Goal: Register for event/course

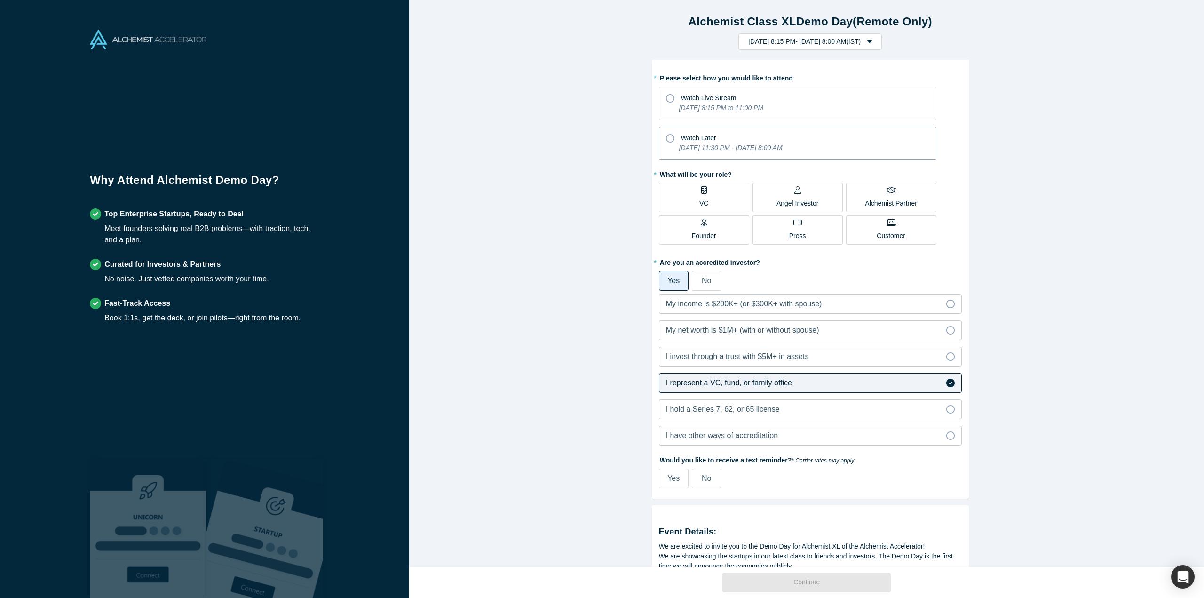
click at [685, 147] on icon "[DATE] 11:30 PM - [DATE] 8:00 AM" at bounding box center [730, 148] width 103 height 8
click at [0, 0] on input "Watch Later [DATE] 11:30 PM - [DATE] 8:00 AM" at bounding box center [0, 0] width 0 height 0
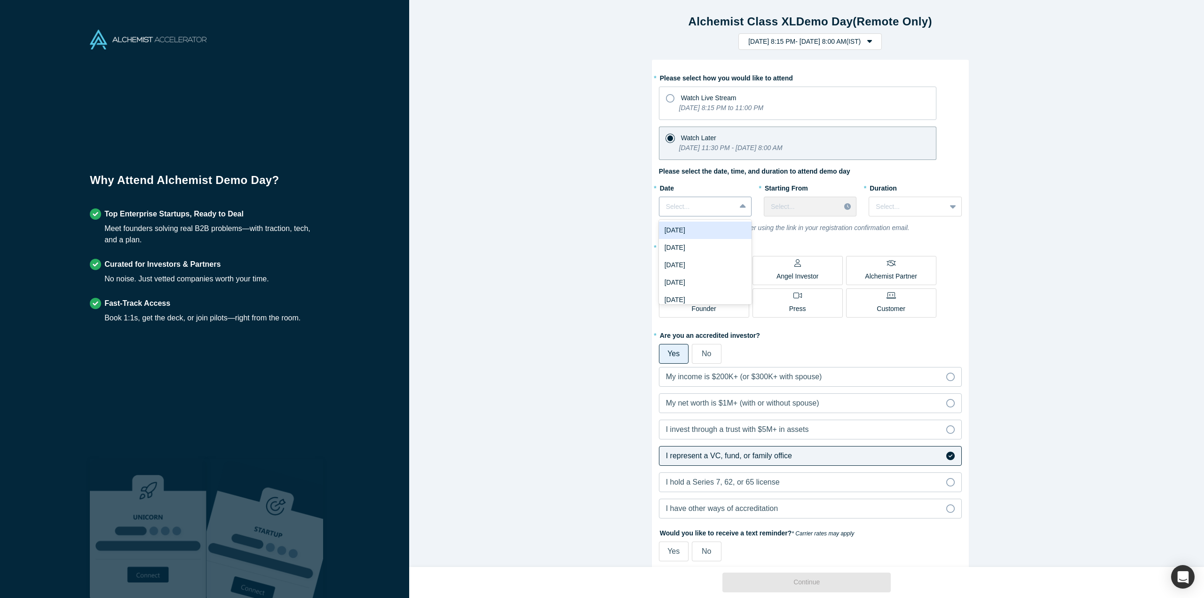
click at [742, 209] on icon at bounding box center [743, 206] width 6 height 9
click at [710, 233] on div "[DATE]" at bounding box center [705, 230] width 93 height 17
click at [820, 203] on div "Select..." at bounding box center [802, 207] width 63 height 10
click at [823, 247] on div "11:30 PM (IST)" at bounding box center [810, 247] width 93 height 17
click at [878, 207] on div at bounding box center [907, 207] width 63 height 12
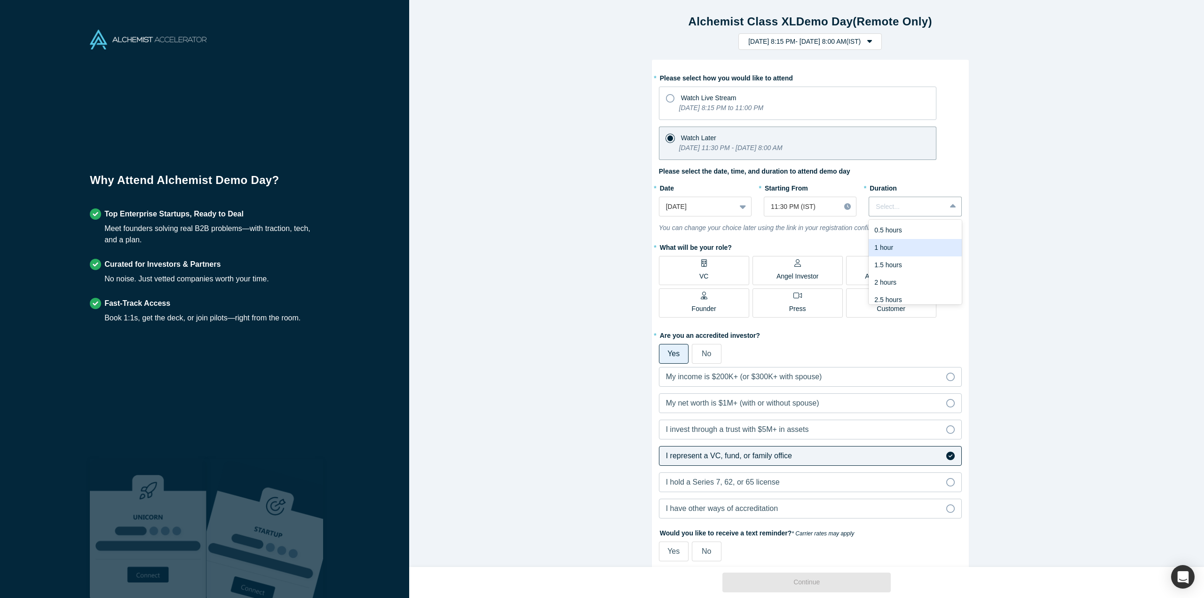
scroll to position [24, 0]
click at [937, 297] on div "3 hours" at bounding box center [915, 293] width 93 height 17
click at [707, 261] on label "VC" at bounding box center [704, 270] width 90 height 29
click at [0, 0] on input "VC" at bounding box center [0, 0] width 0 height 0
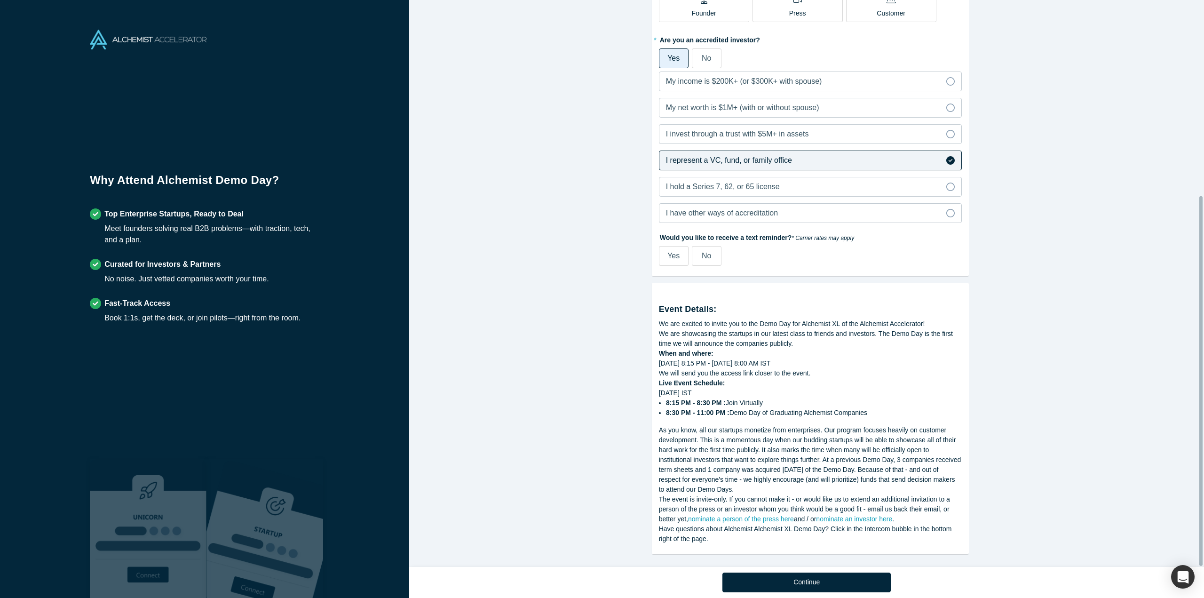
scroll to position [299, 0]
click at [702, 252] on span "No" at bounding box center [706, 256] width 9 height 8
click at [0, 0] on input "No" at bounding box center [0, 0] width 0 height 0
click at [865, 571] on div "Continue" at bounding box center [806, 583] width 317 height 32
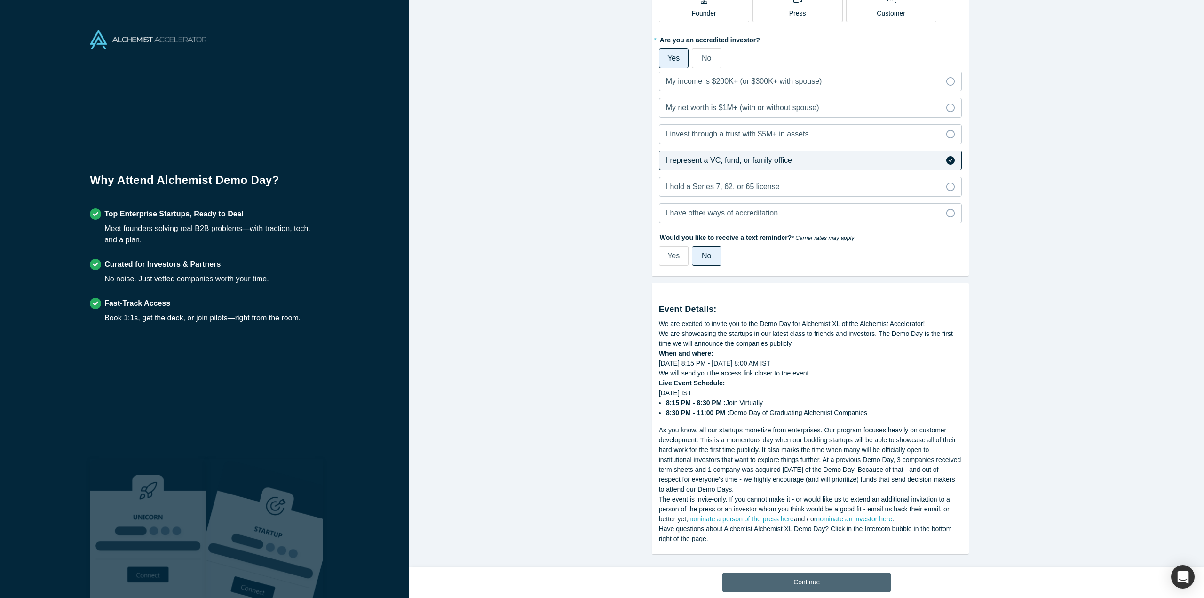
click at [865, 580] on button "Continue" at bounding box center [807, 583] width 168 height 20
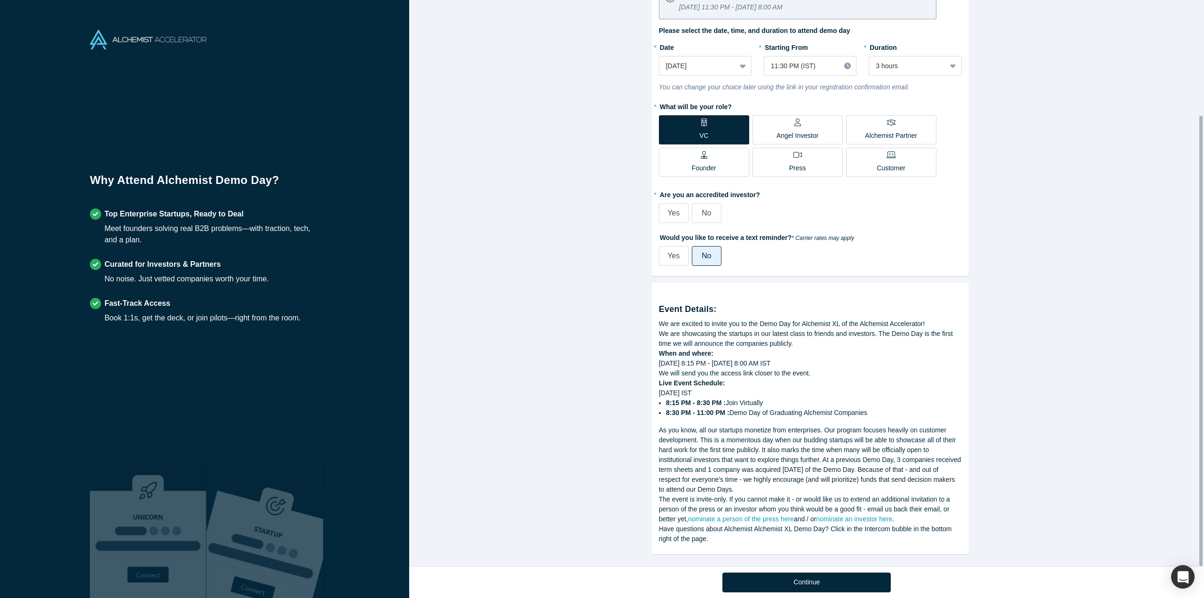
scroll to position [145, 0]
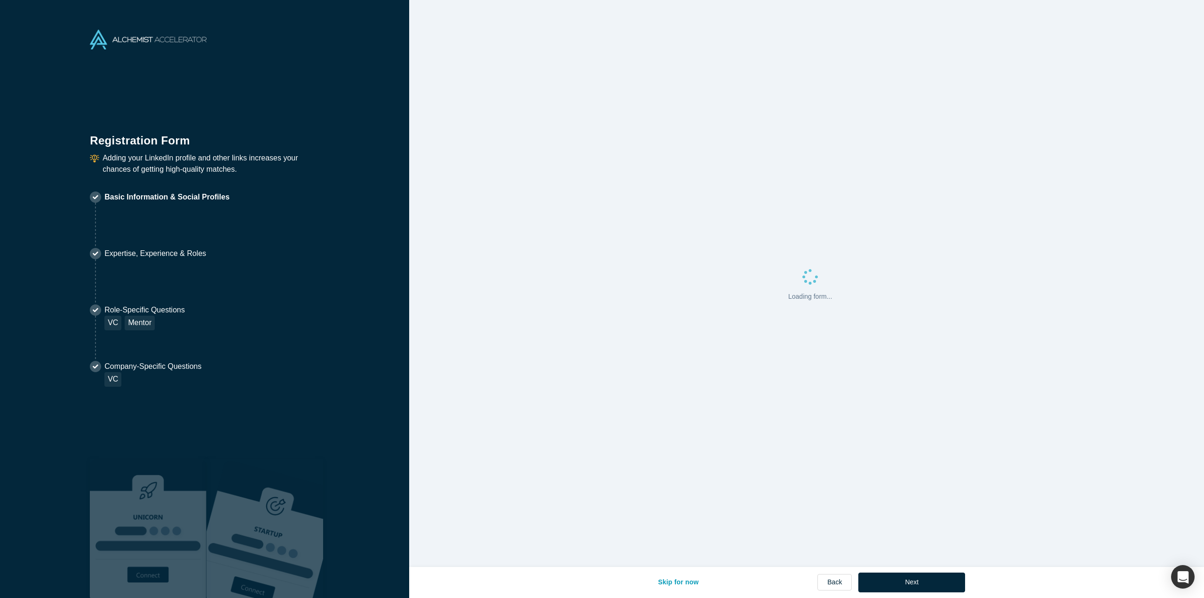
select select "US"
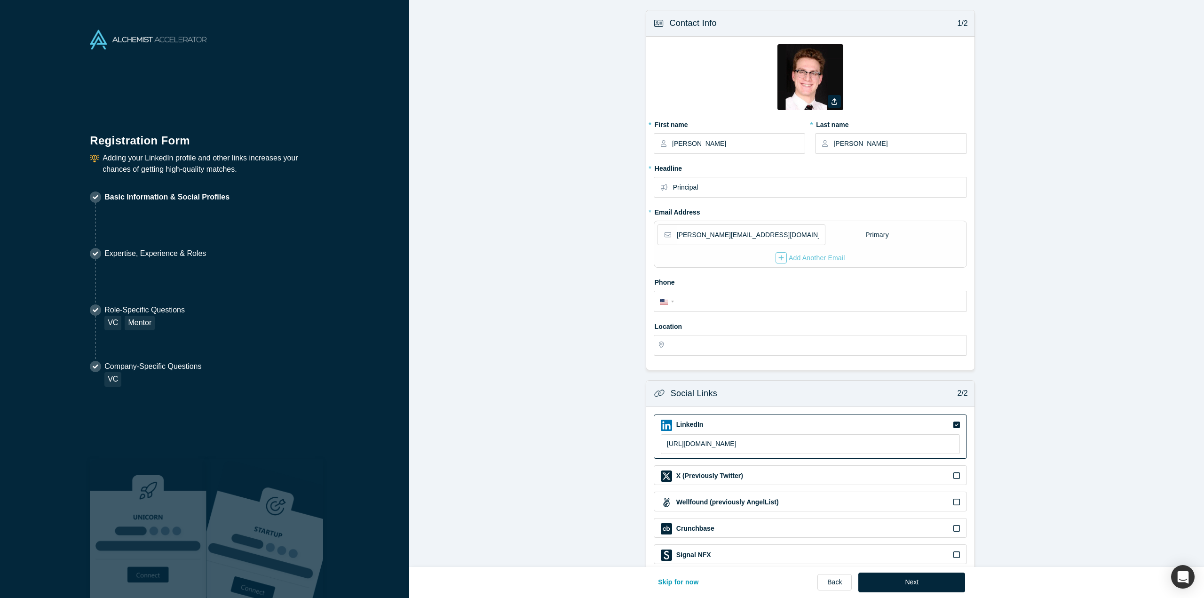
type input "Tel Aviv-Yafo, [GEOGRAPHIC_DATA]"
click at [727, 188] on input "Principal" at bounding box center [819, 187] width 293 height 20
type input "Partner"
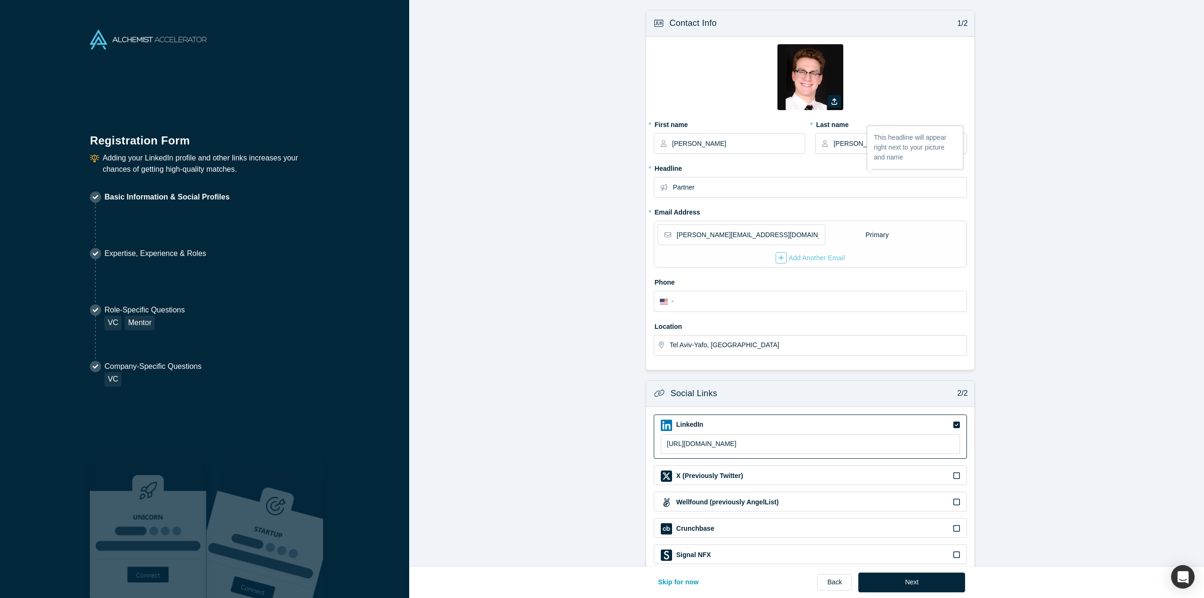
click at [626, 192] on form "Contact Info 1/2 Zoom Save Remove Upload New * First name [PERSON_NAME] * Last …" at bounding box center [810, 304] width 802 height 589
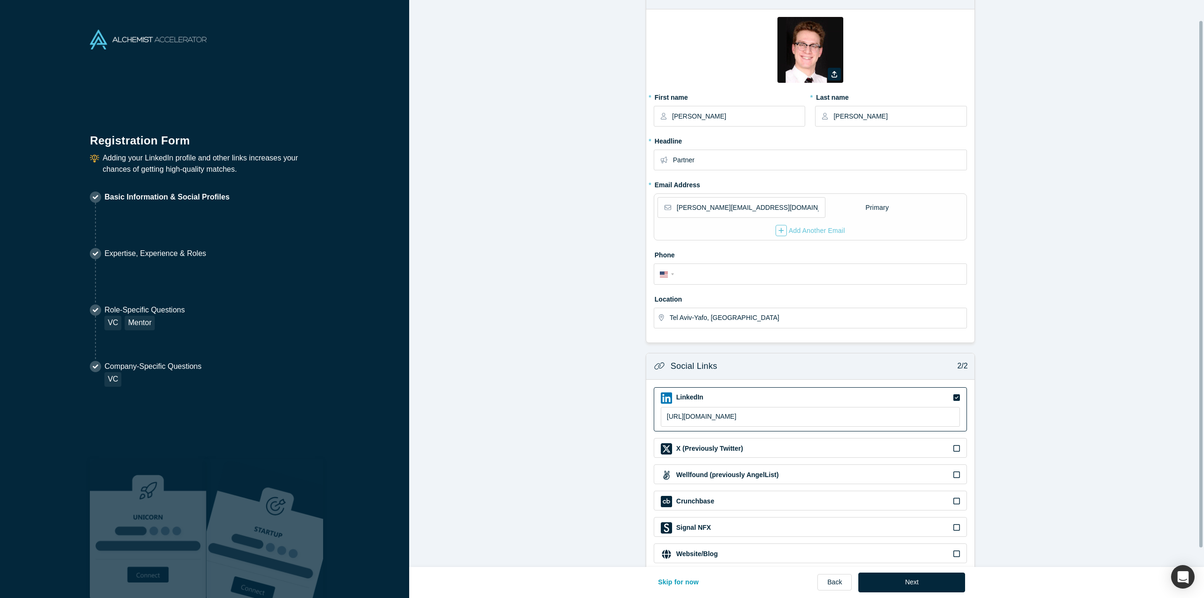
scroll to position [41, 0]
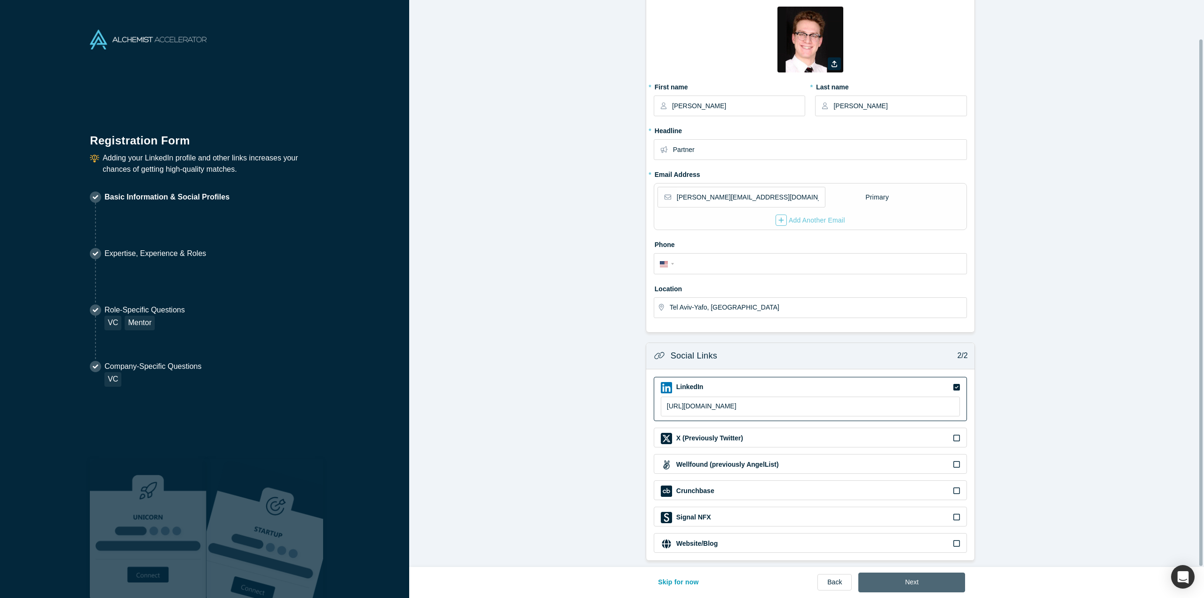
click at [929, 578] on button "Next" at bounding box center [912, 583] width 107 height 20
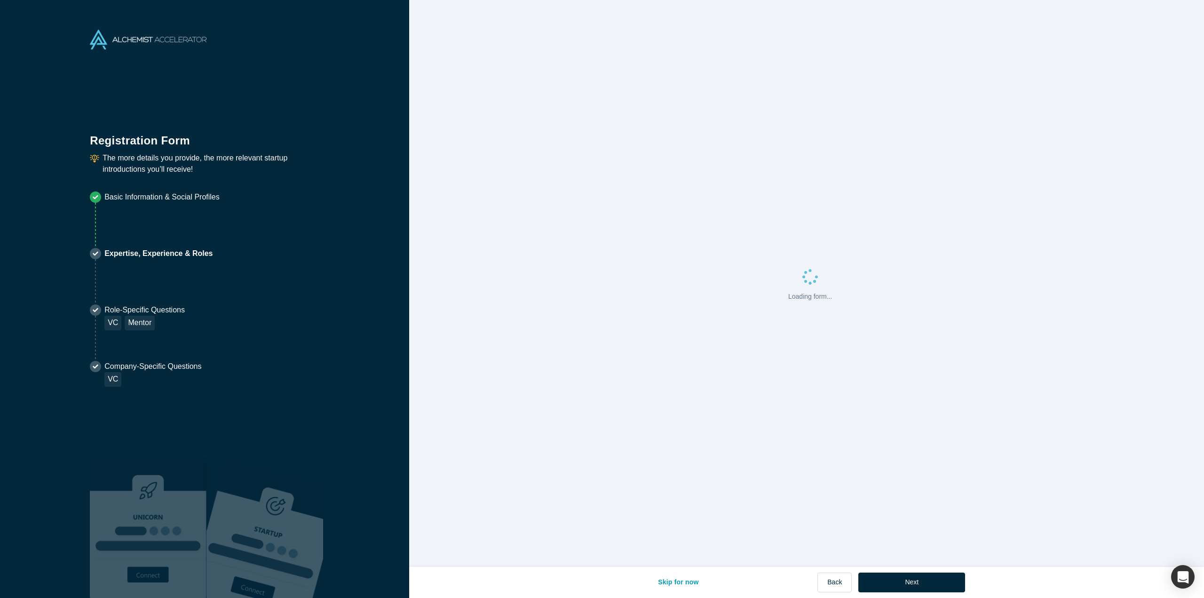
scroll to position [0, 0]
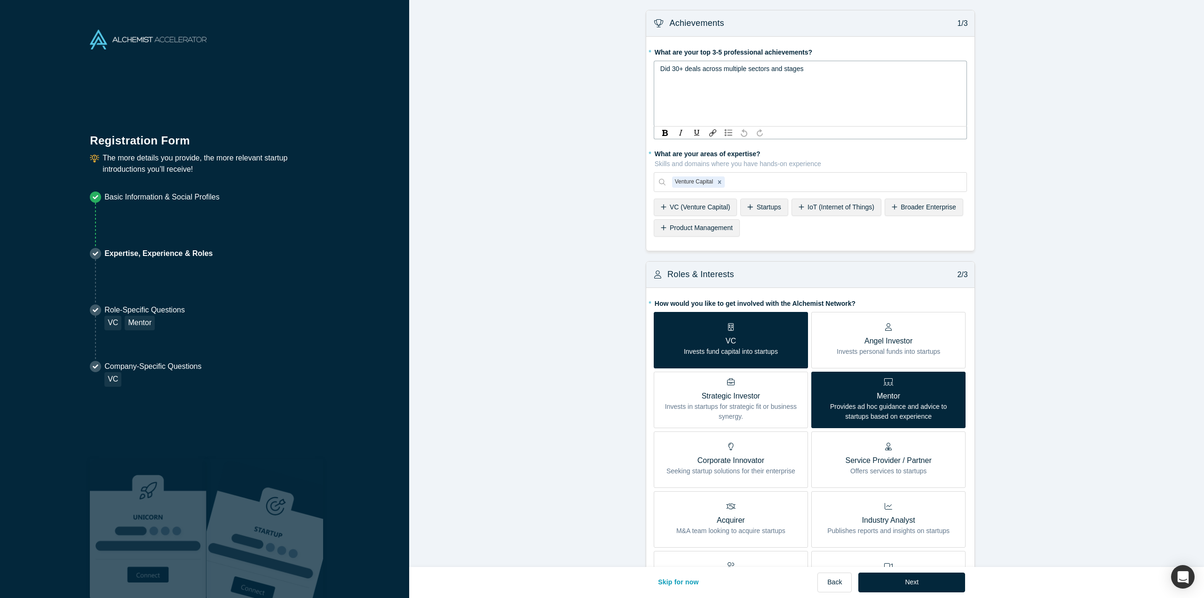
click at [708, 71] on span "Did 30+ deals across multiple sectors and stages" at bounding box center [732, 69] width 143 height 8
click at [615, 86] on form "Achievements 1/3 * What are your top 3-5 professional achievements? Did 30+ dea…" at bounding box center [810, 464] width 802 height 908
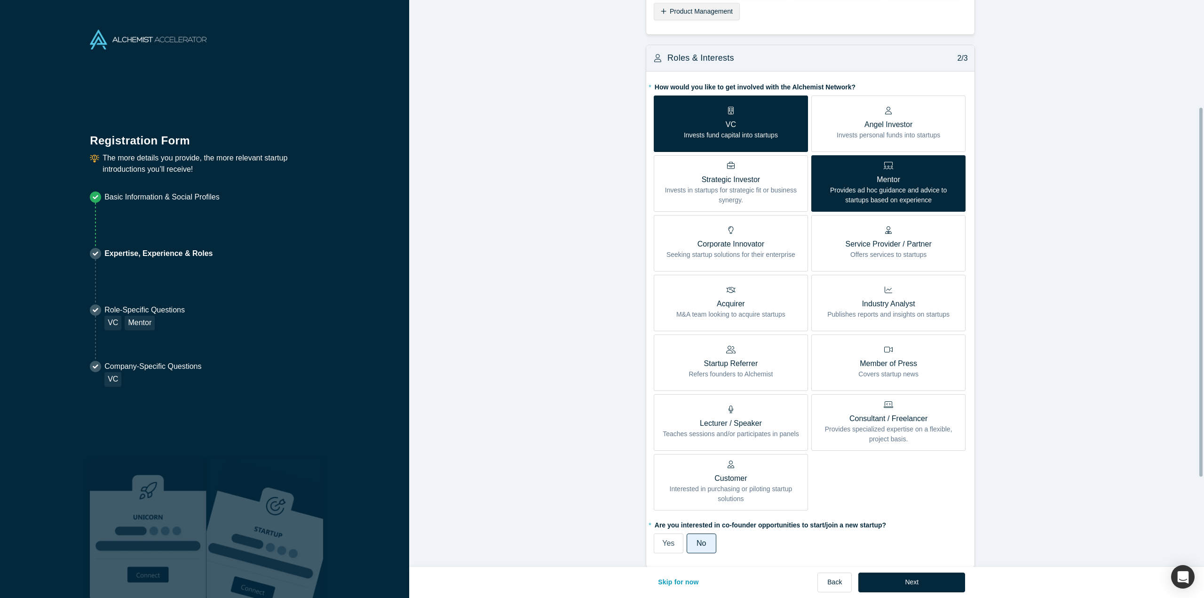
scroll to position [302, 0]
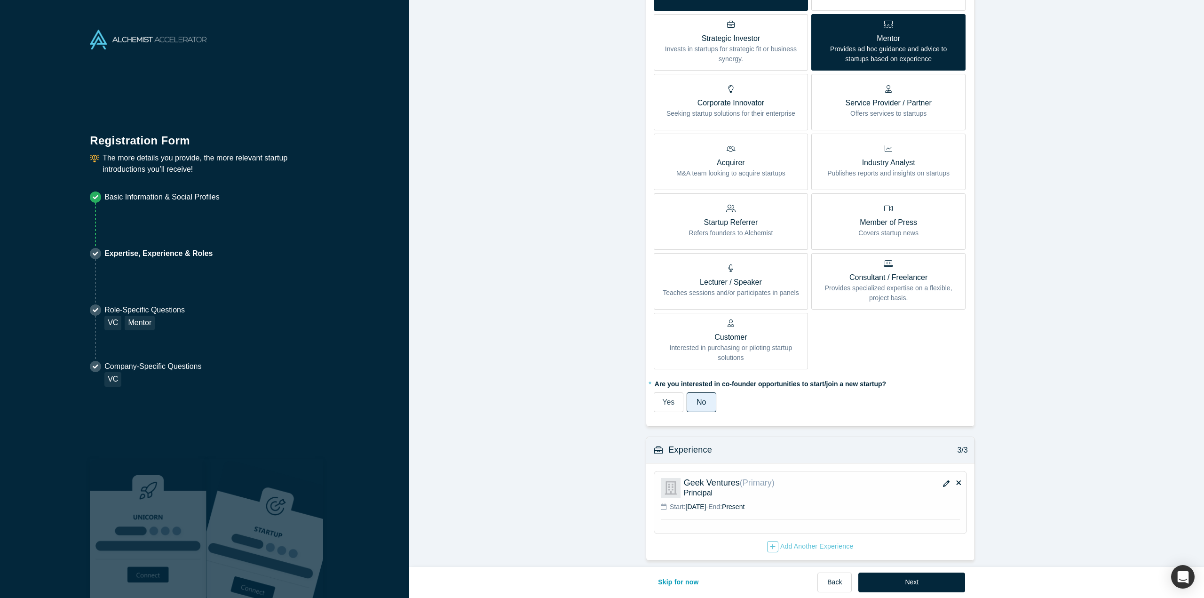
click at [666, 397] on div "Yes" at bounding box center [668, 402] width 12 height 11
click at [0, 0] on input "Yes" at bounding box center [0, 0] width 0 height 0
click at [943, 480] on icon "button" at bounding box center [946, 483] width 7 height 7
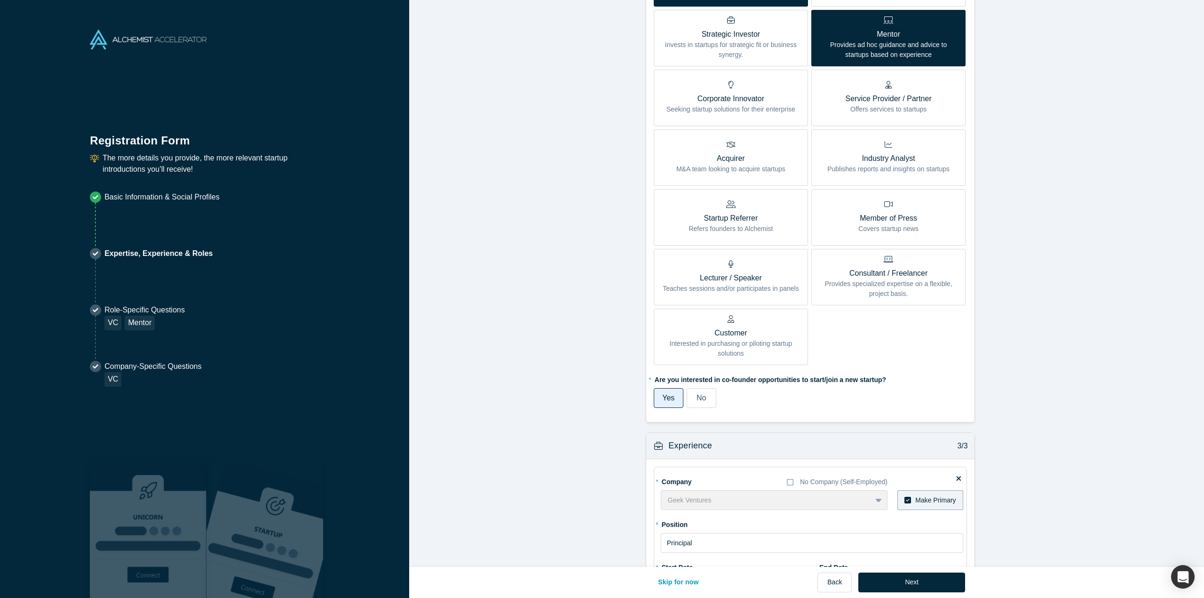
scroll to position [459, 0]
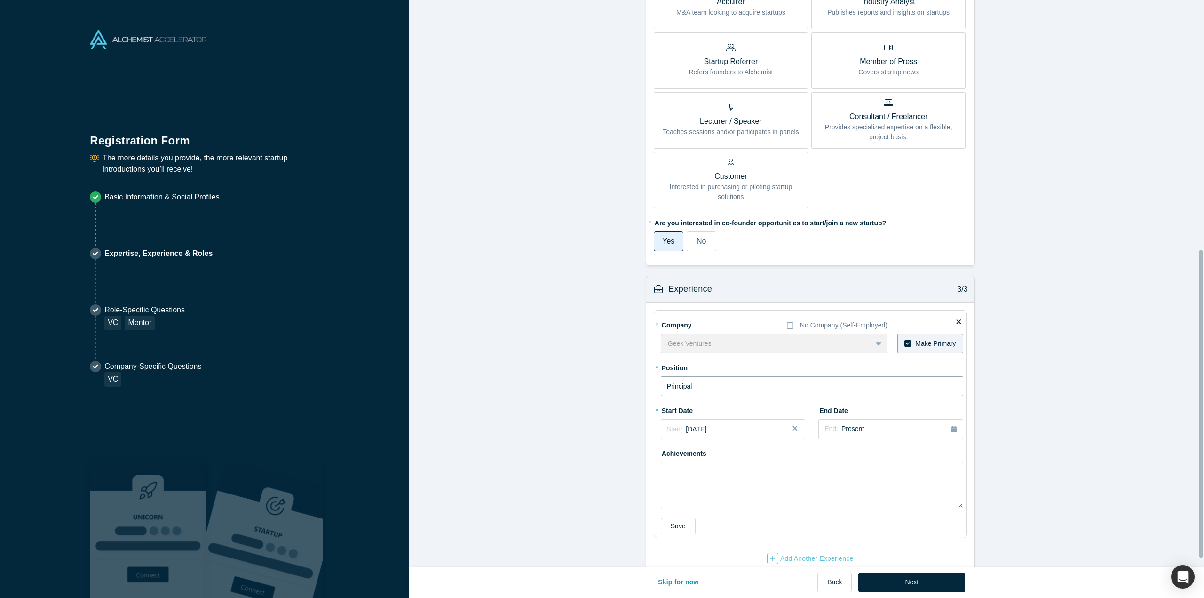
click at [712, 376] on input "Principal" at bounding box center [812, 386] width 302 height 20
type input "Partner"
click at [624, 374] on form "Achievements 1/3 * What are your top 3-5 professional achievements? Did 30+ dea…" at bounding box center [810, 61] width 802 height 1021
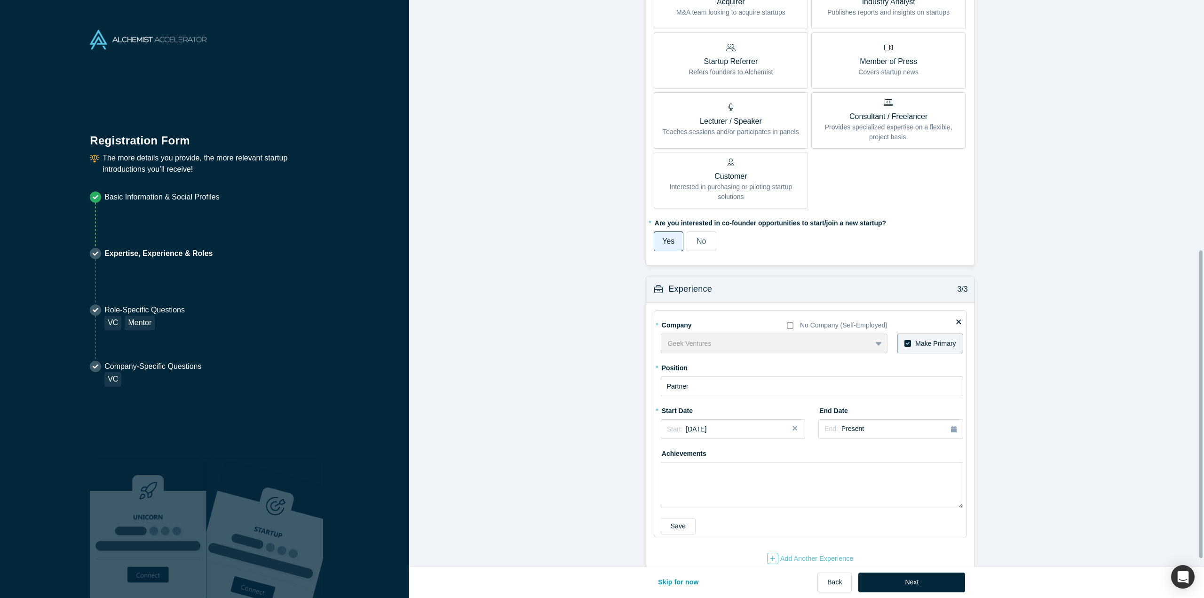
scroll to position [474, 0]
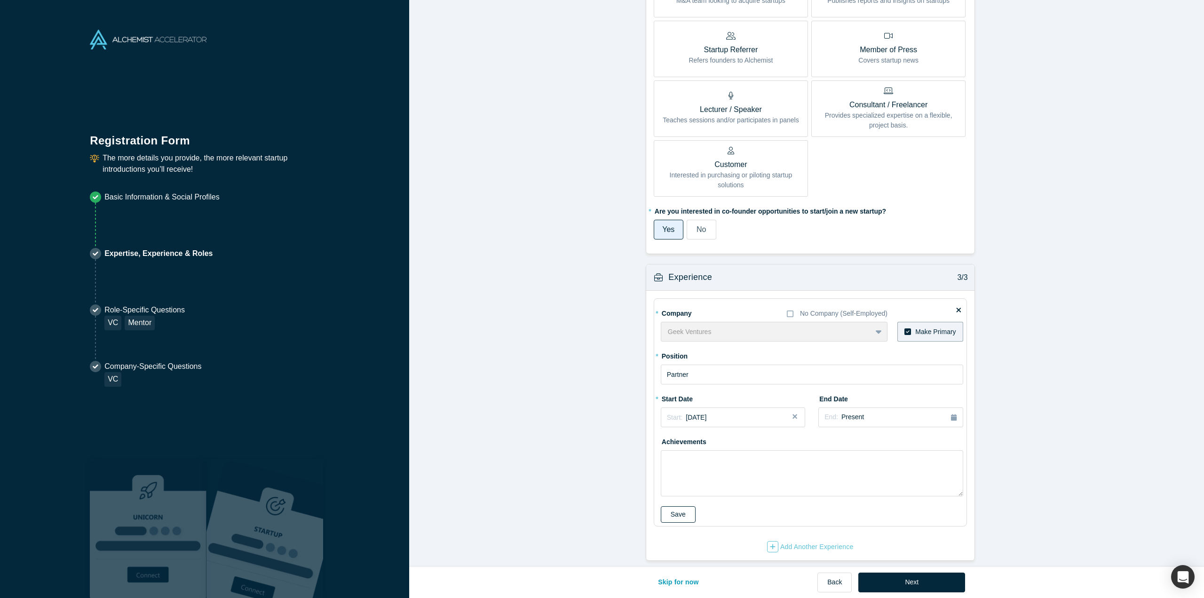
click at [669, 510] on button "Save" at bounding box center [678, 514] width 35 height 16
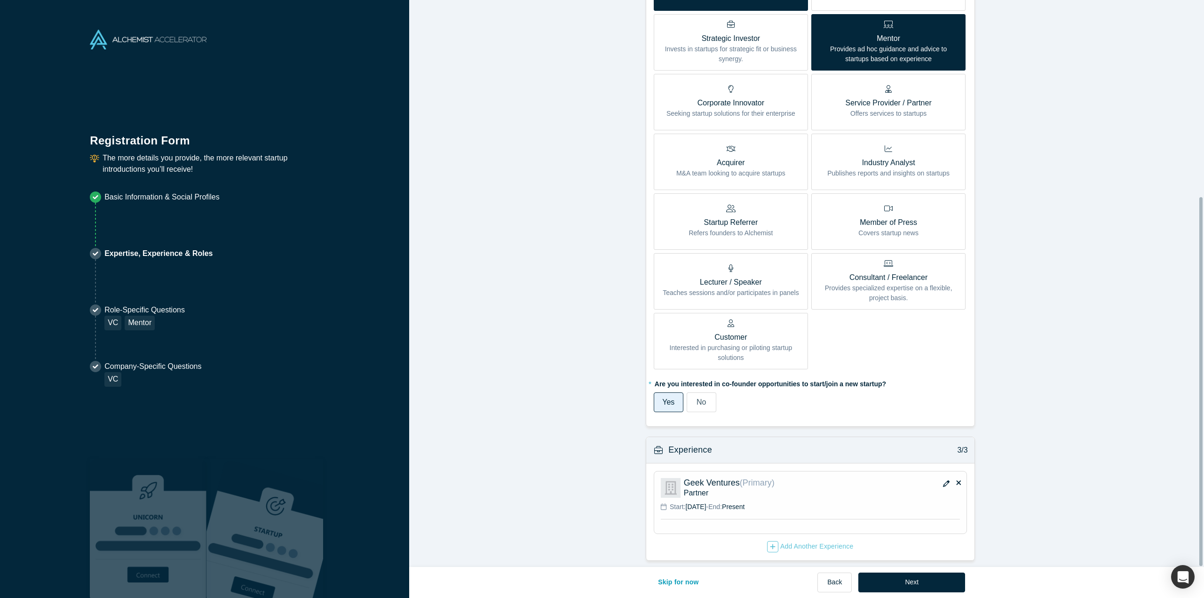
scroll to position [302, 0]
click at [913, 587] on button "Next" at bounding box center [912, 583] width 107 height 20
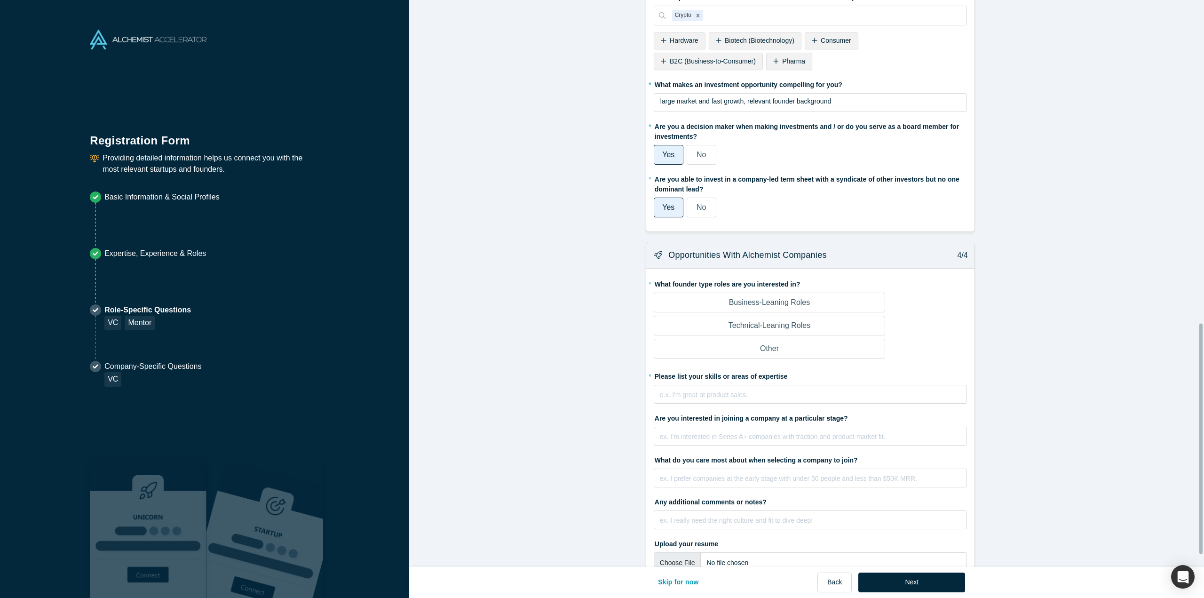
scroll to position [824, 0]
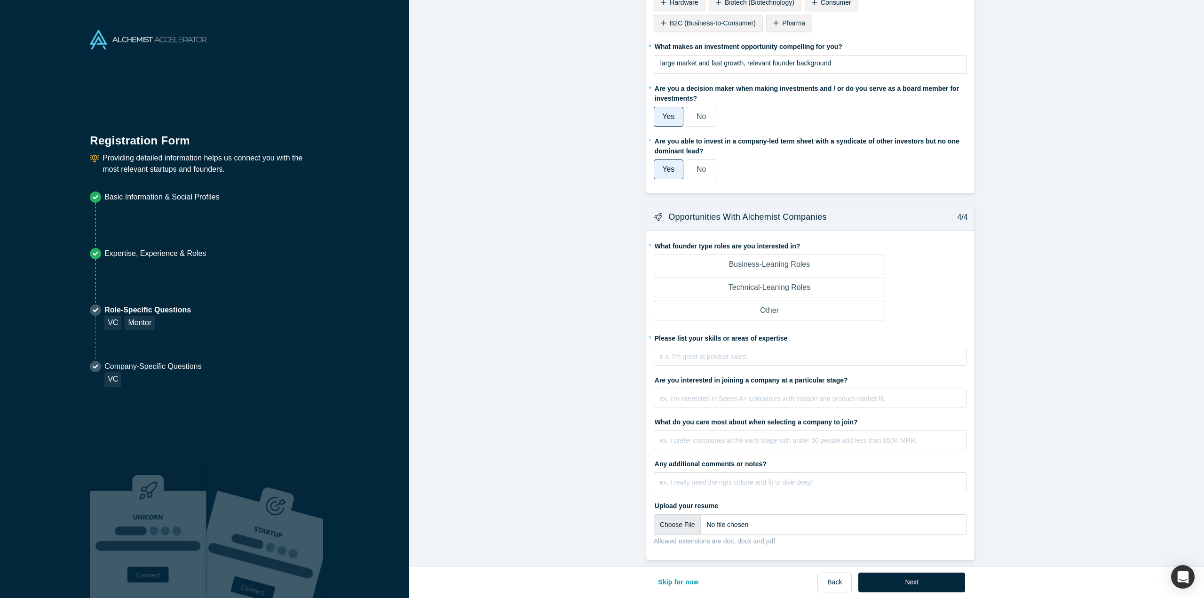
click at [783, 259] on p "Business-Leaning Roles" at bounding box center [769, 264] width 81 height 11
click at [0, 0] on input "Business-Leaning Roles" at bounding box center [0, 0] width 0 height 0
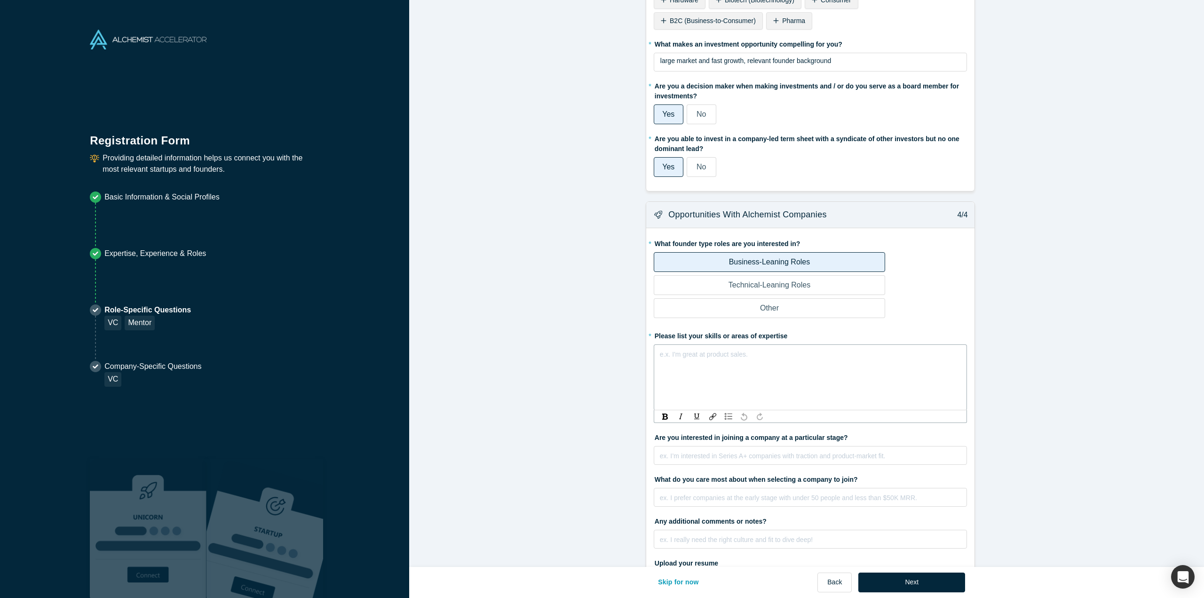
click at [713, 350] on div "rdw-editor" at bounding box center [811, 353] width 301 height 10
click at [787, 457] on div "ex. I’m interested in Series A+ companies with traction and product-market fit." at bounding box center [810, 455] width 313 height 19
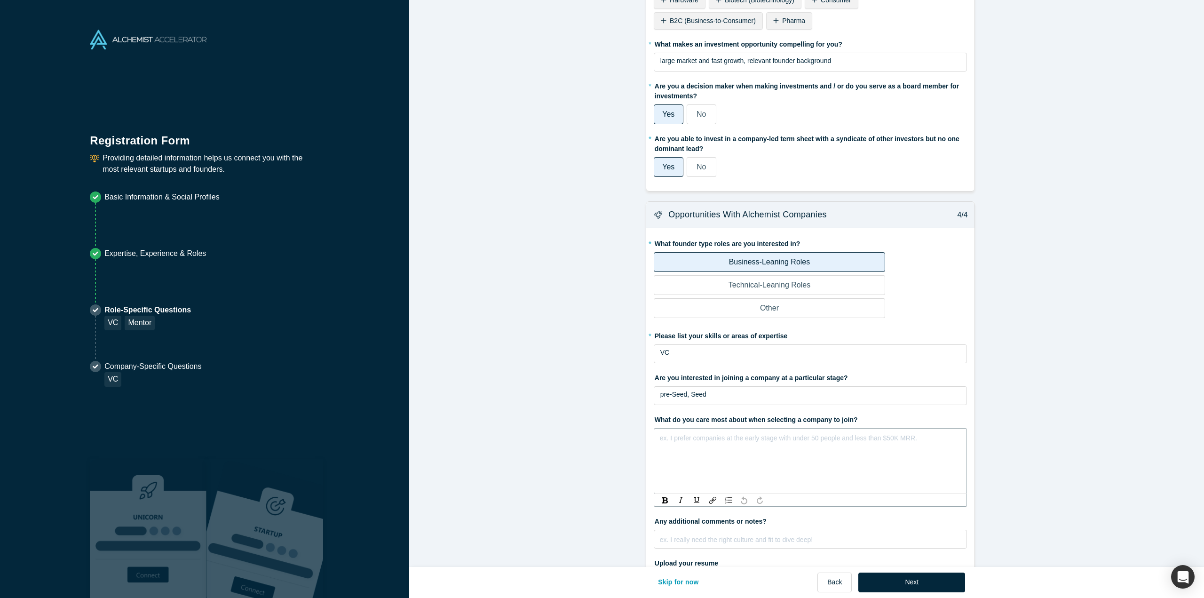
click at [758, 492] on div "ex. I prefer companies at the early stage with under 50 people and less than $5…" at bounding box center [810, 461] width 313 height 66
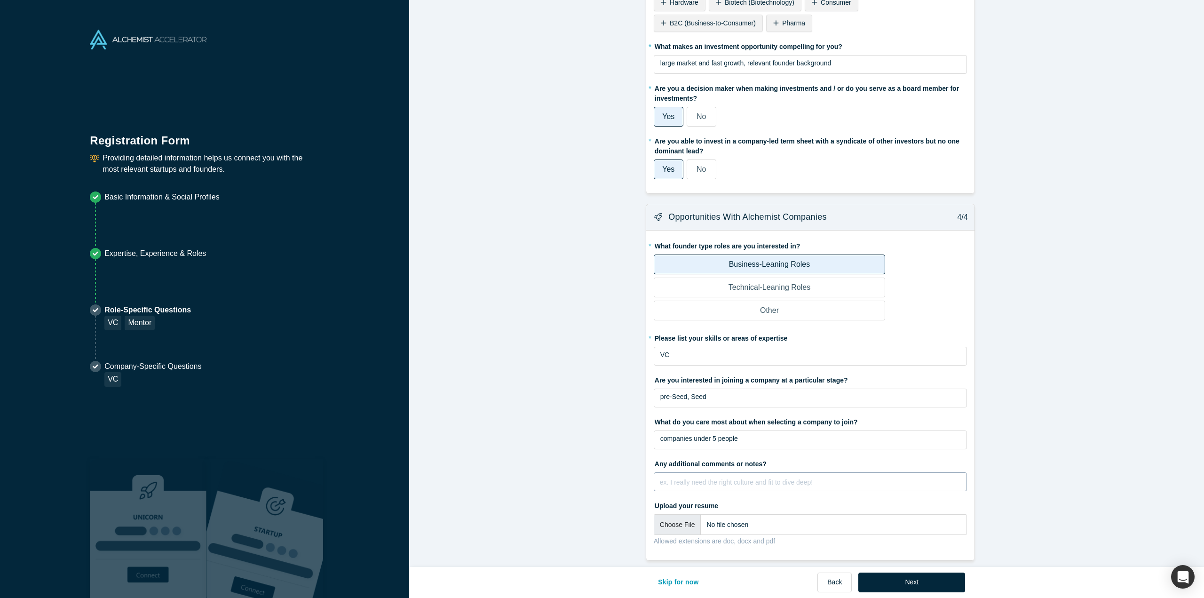
click at [695, 478] on div "ex. I really need the right culture and fit to dive deep!" at bounding box center [810, 485] width 301 height 19
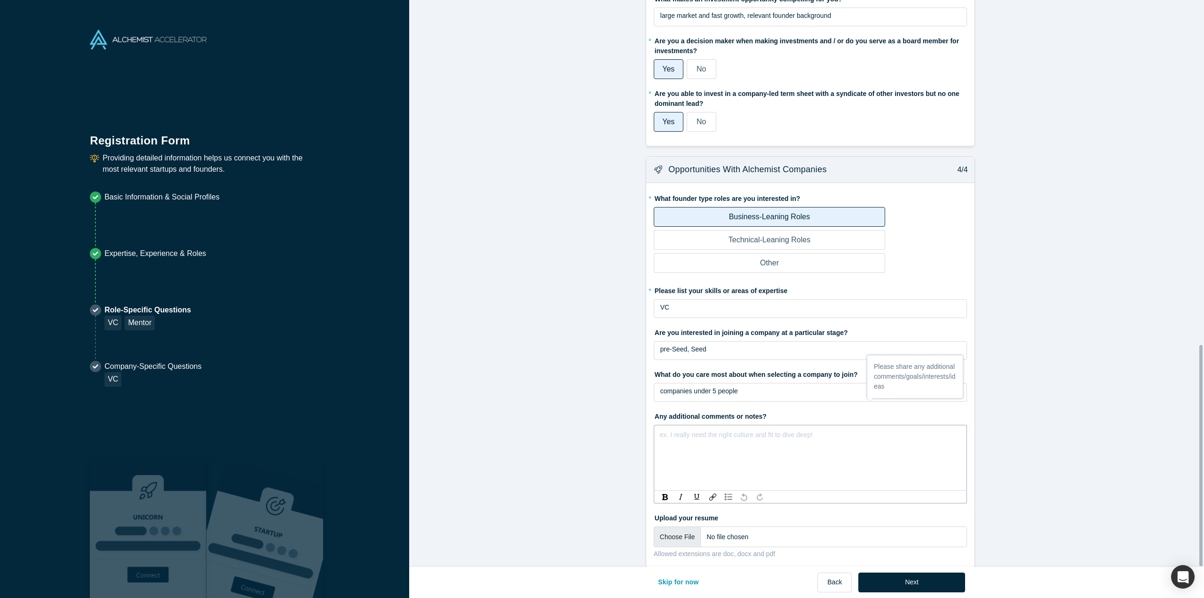
scroll to position [884, 0]
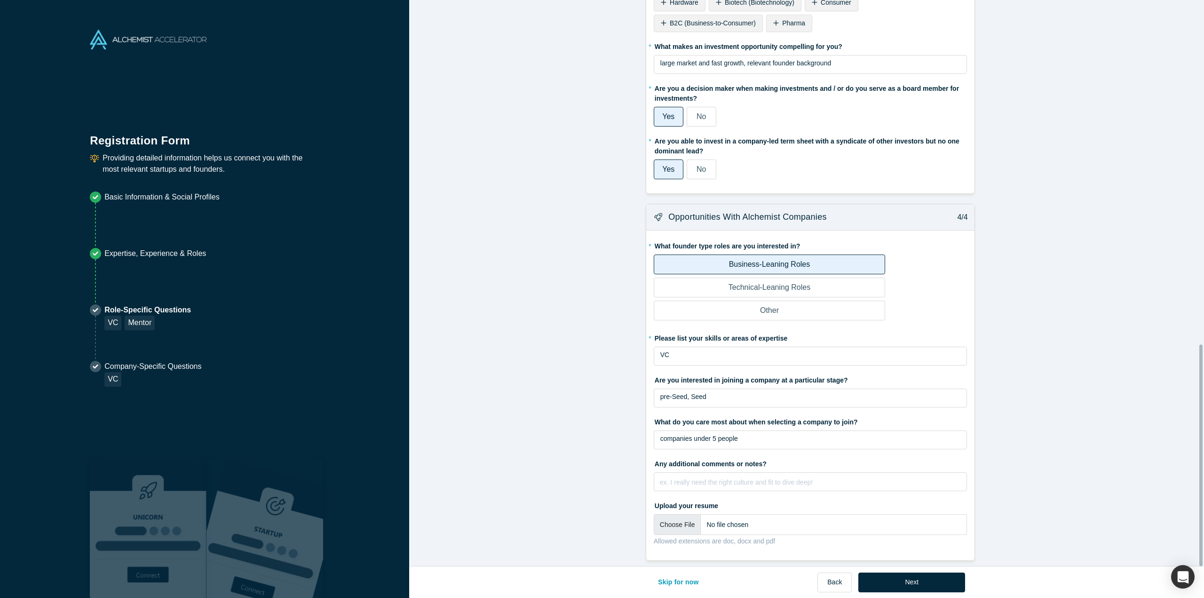
click at [885, 572] on div "Skip for now Back Next" at bounding box center [806, 583] width 317 height 32
click at [888, 579] on button "Next" at bounding box center [912, 583] width 107 height 20
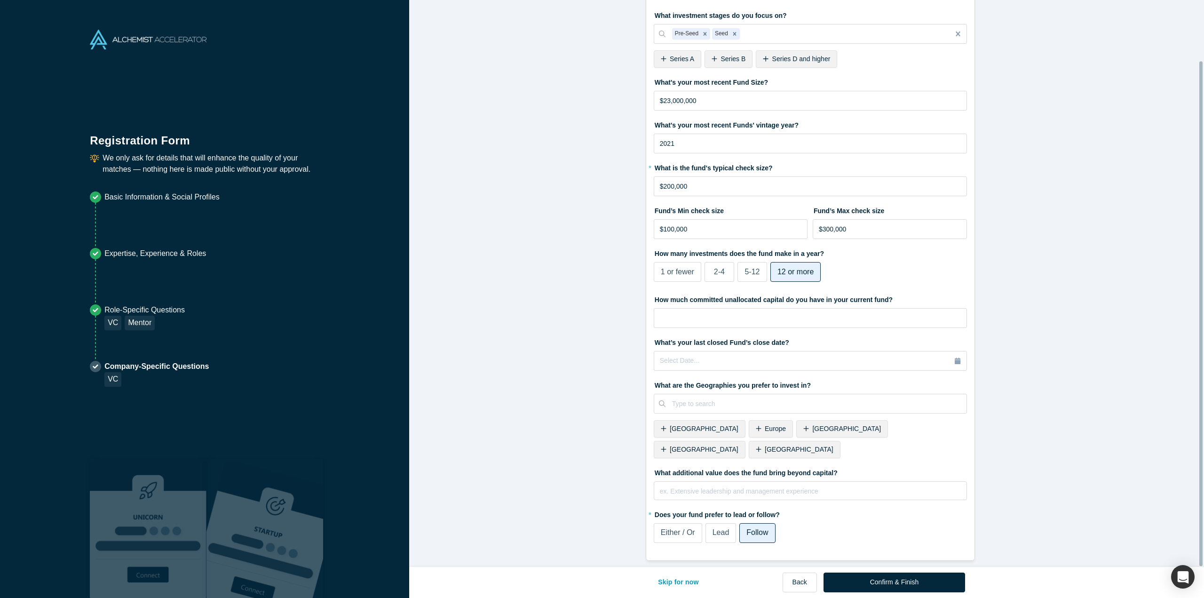
scroll to position [0, 0]
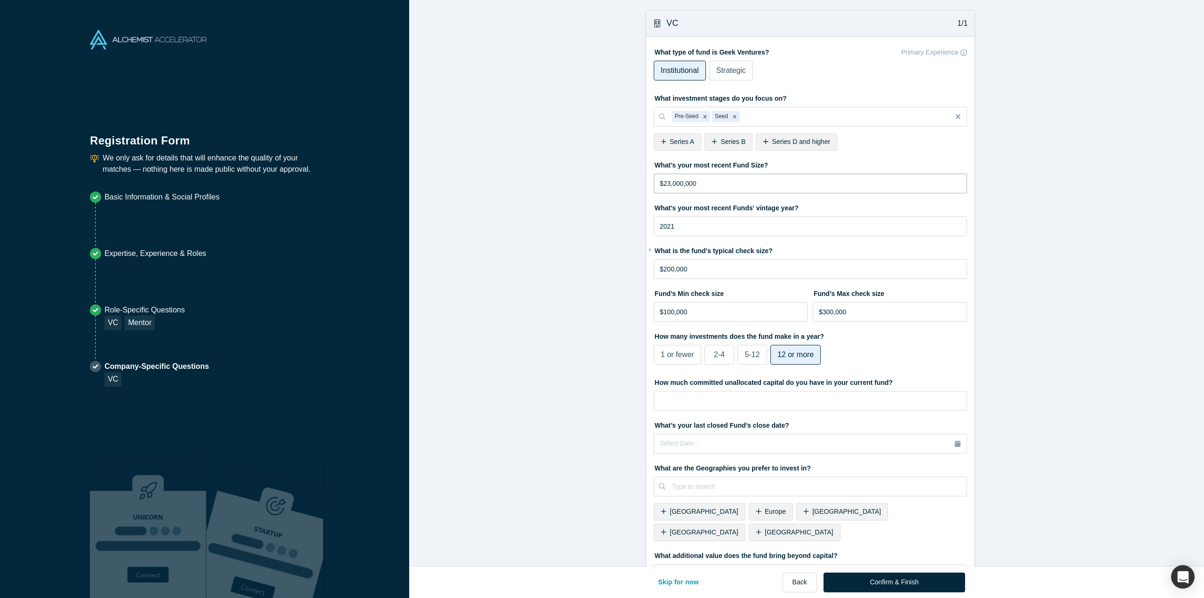
click at [664, 182] on input "$23,000,000" at bounding box center [810, 184] width 313 height 20
type input "$25,000,000"
click at [517, 244] on form "VC 1/1 What type of fund is Geek Ventures? Primary Experience Institutional Str…" at bounding box center [810, 327] width 802 height 634
click at [690, 231] on input "2021" at bounding box center [810, 226] width 313 height 20
type input "2025"
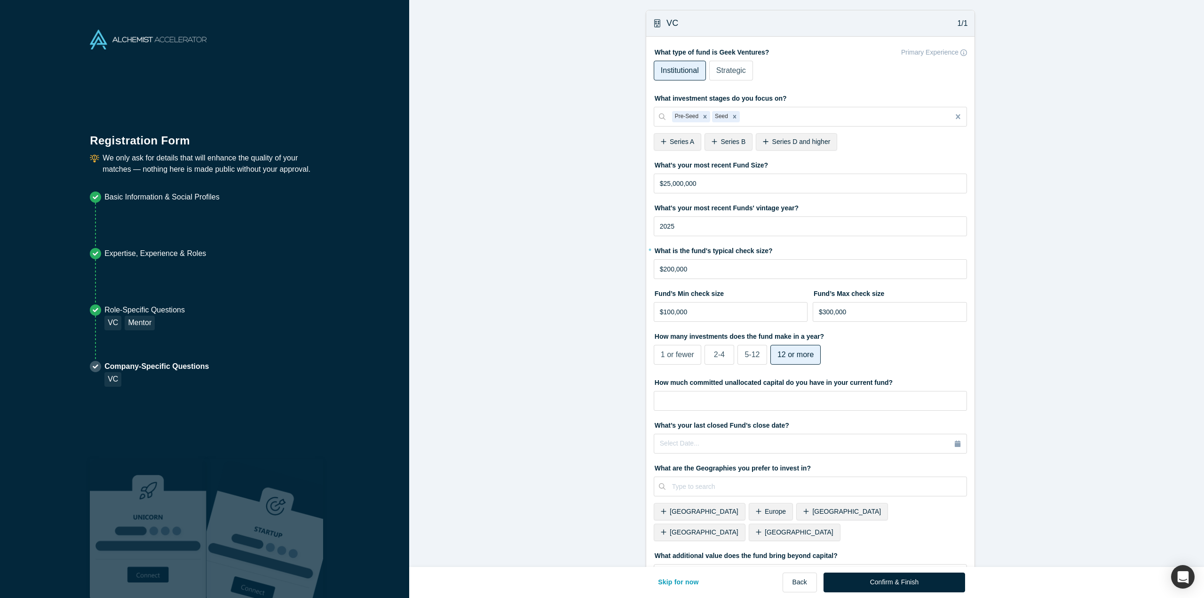
click at [611, 272] on form "VC 1/1 What type of fund is Geek Ventures? Primary Experience Institutional Str…" at bounding box center [810, 327] width 802 height 634
click at [665, 265] on input "$200,000" at bounding box center [810, 269] width 313 height 20
type input "$300,000"
click at [585, 349] on form "VC 1/1 What type of fund is Geek Ventures? Primary Experience Institutional Str…" at bounding box center [810, 327] width 802 height 634
click at [823, 310] on input "$300,000" at bounding box center [890, 312] width 154 height 20
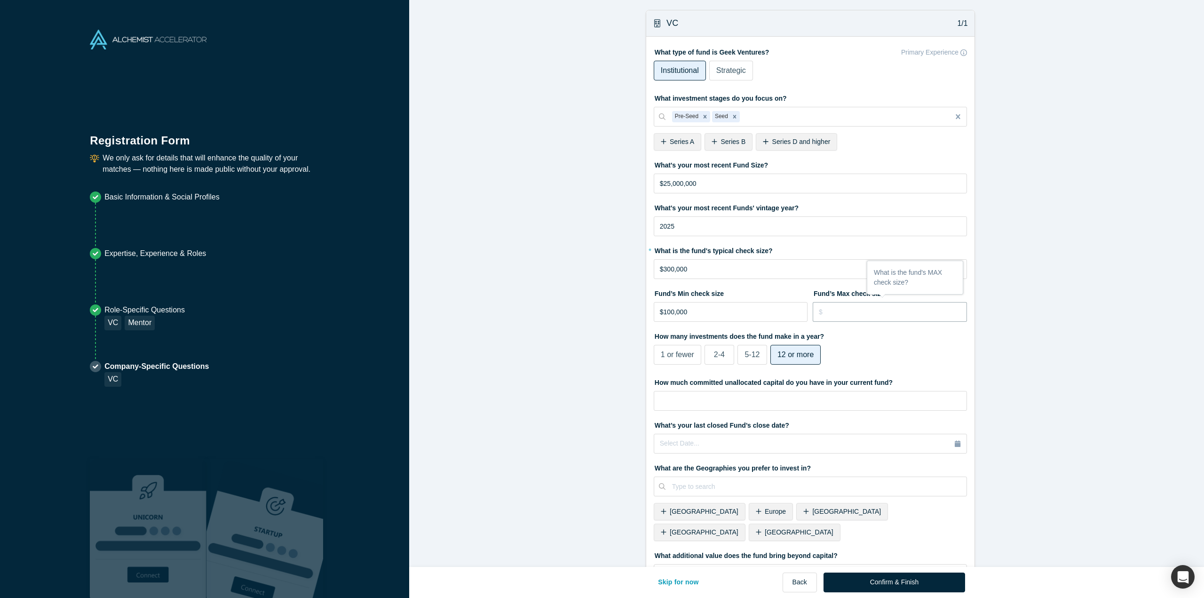
type input "$7"
type input "$600,000"
click at [613, 335] on form "VC 1/1 What type of fund is Geek Ventures? Primary Experience Institutional Str…" at bounding box center [810, 327] width 802 height 634
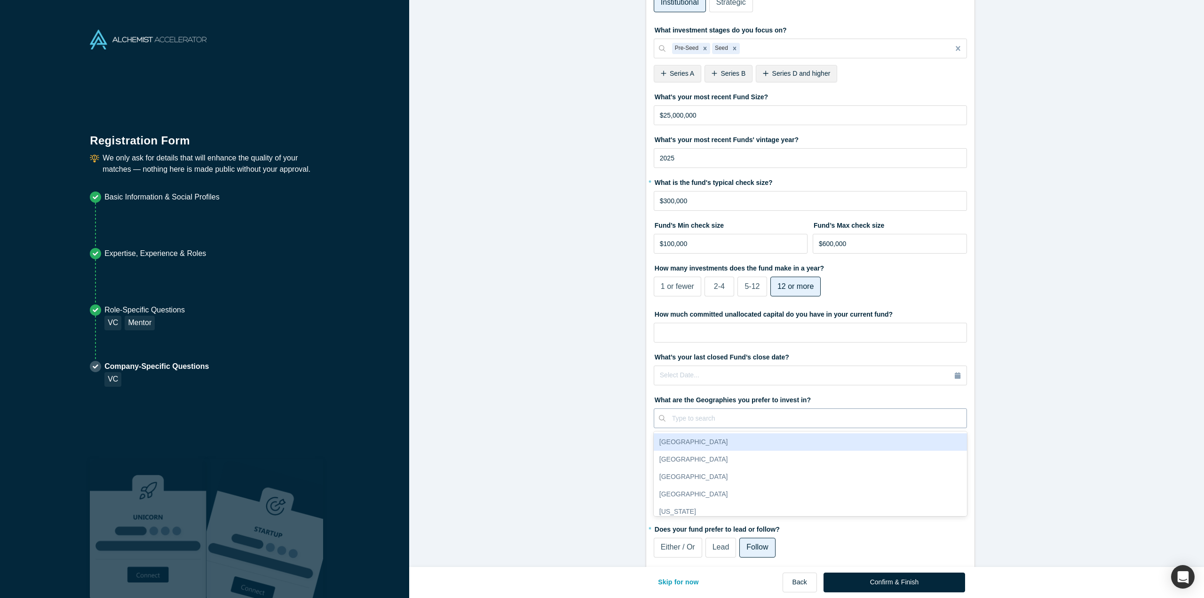
click at [719, 420] on div at bounding box center [816, 419] width 288 height 12
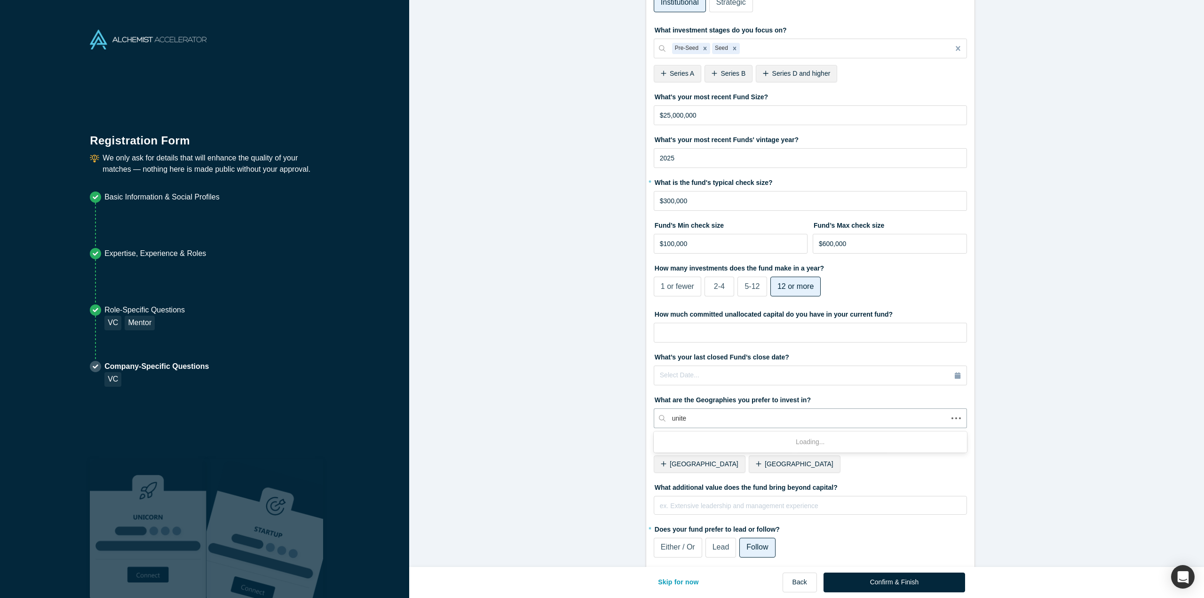
type input "united"
click at [702, 484] on div "[GEOGRAPHIC_DATA]" at bounding box center [810, 476] width 313 height 17
click at [592, 418] on form "VC 1/1 What type of fund is Geek Ventures? Primary Experience Institutional Str…" at bounding box center [810, 259] width 802 height 634
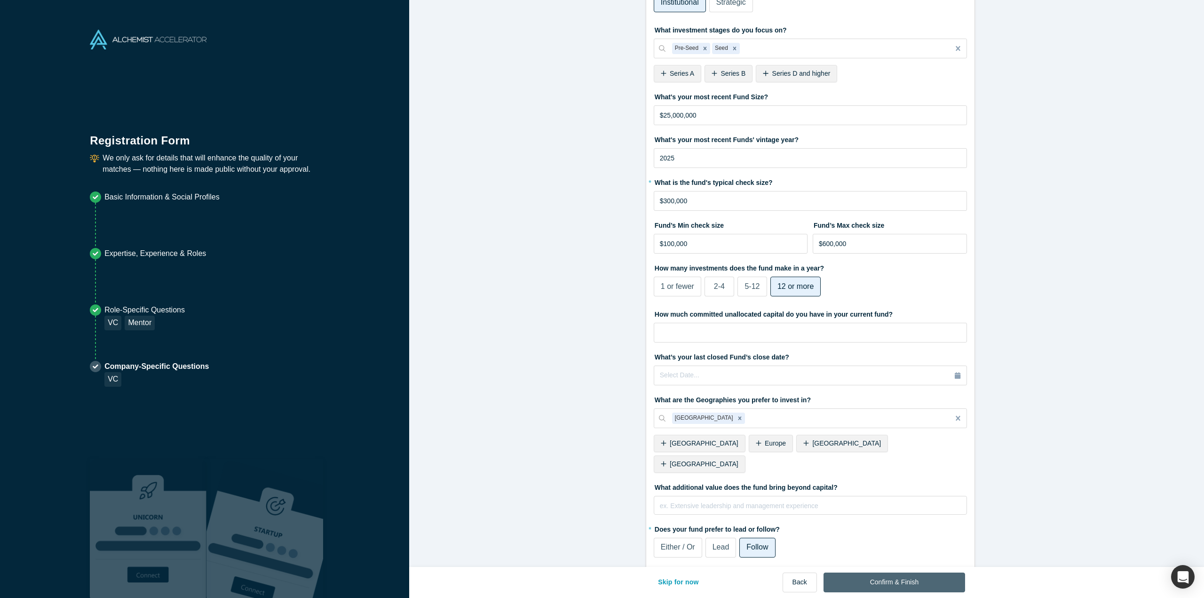
click at [875, 584] on button "Confirm & Finish" at bounding box center [895, 583] width 142 height 20
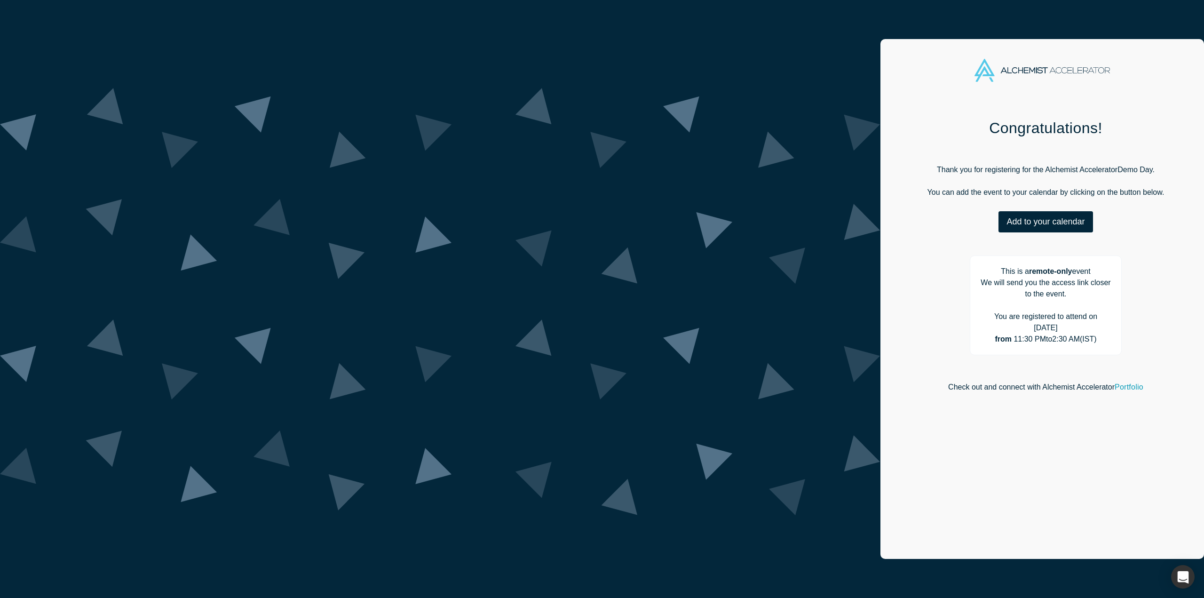
click at [894, 257] on div "Congratulations! Thank you for registering for the Alchemist Accelerator Demo D…" at bounding box center [1046, 265] width 304 height 294
click at [999, 219] on button "Add to your calendar" at bounding box center [1046, 221] width 94 height 21
click at [1021, 274] on div "Google" at bounding box center [1052, 269] width 63 height 18
click at [1021, 272] on link "Google" at bounding box center [1043, 268] width 45 height 8
click at [894, 223] on div "Add to your calendar Outlook Google Apple" at bounding box center [1046, 226] width 304 height 31
